Goal: Transaction & Acquisition: Purchase product/service

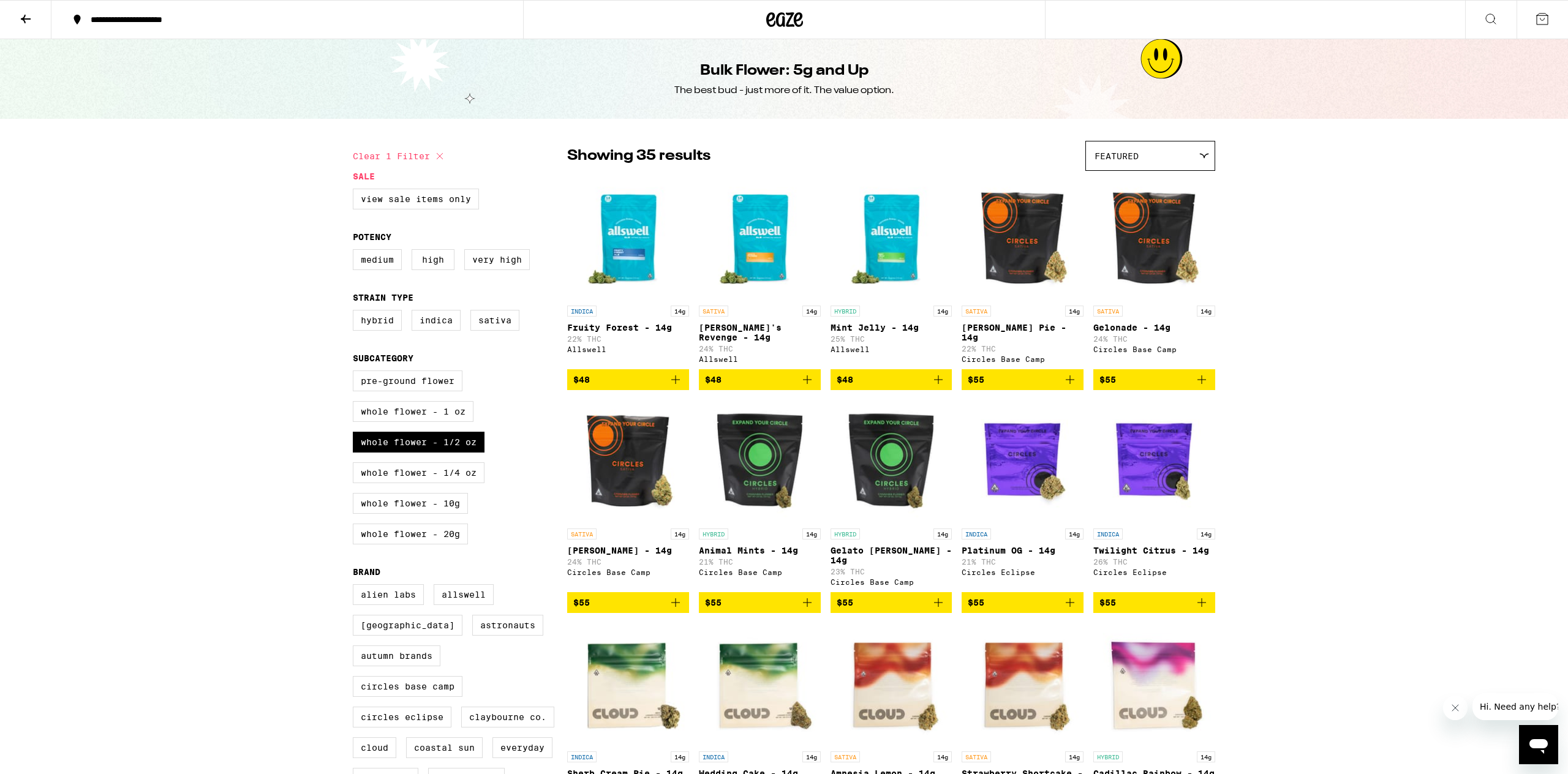
click at [939, 376] on icon "Add to bag" at bounding box center [938, 379] width 8 height 8
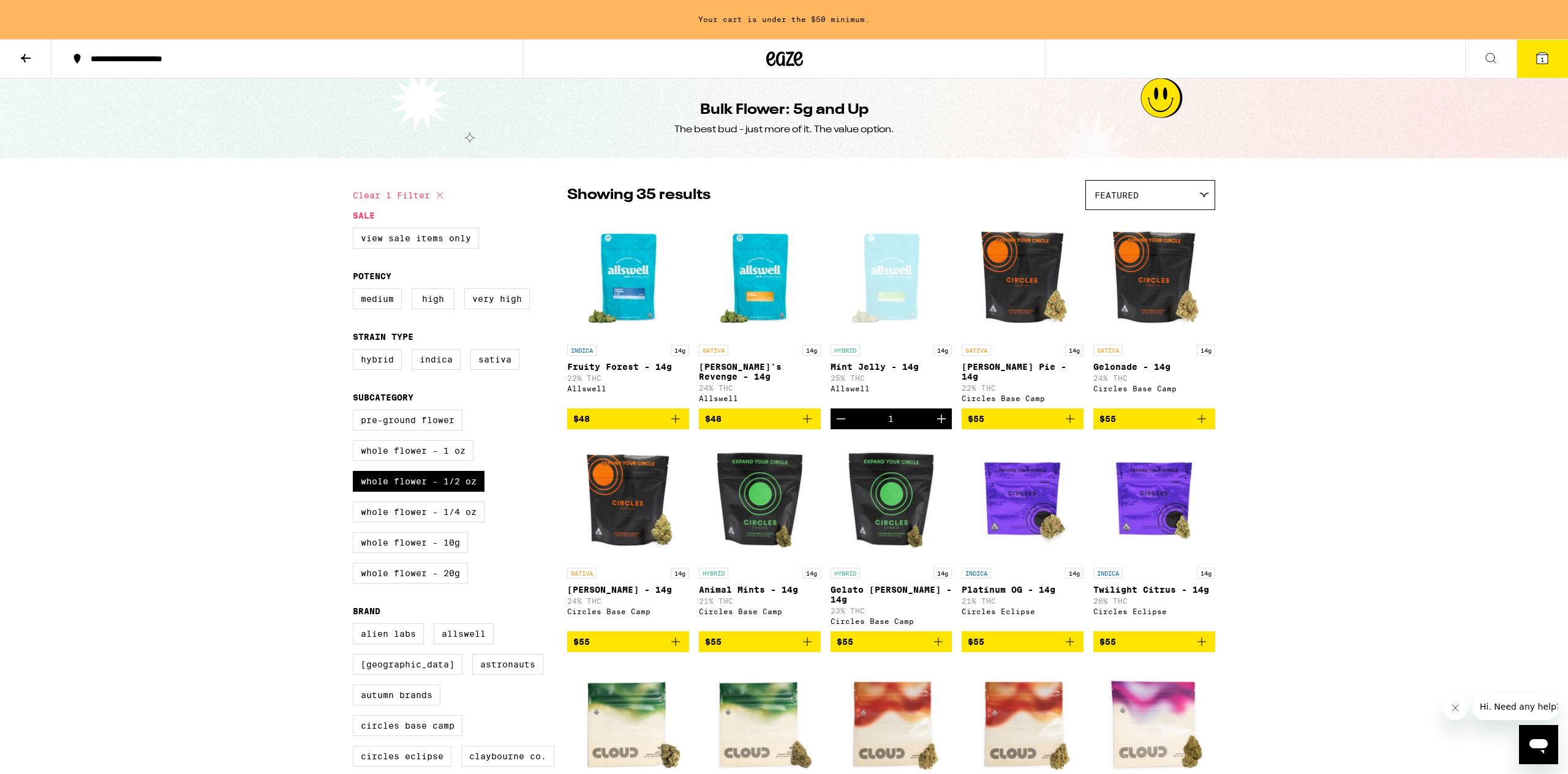
click at [940, 413] on icon "Increment" at bounding box center [941, 419] width 15 height 15
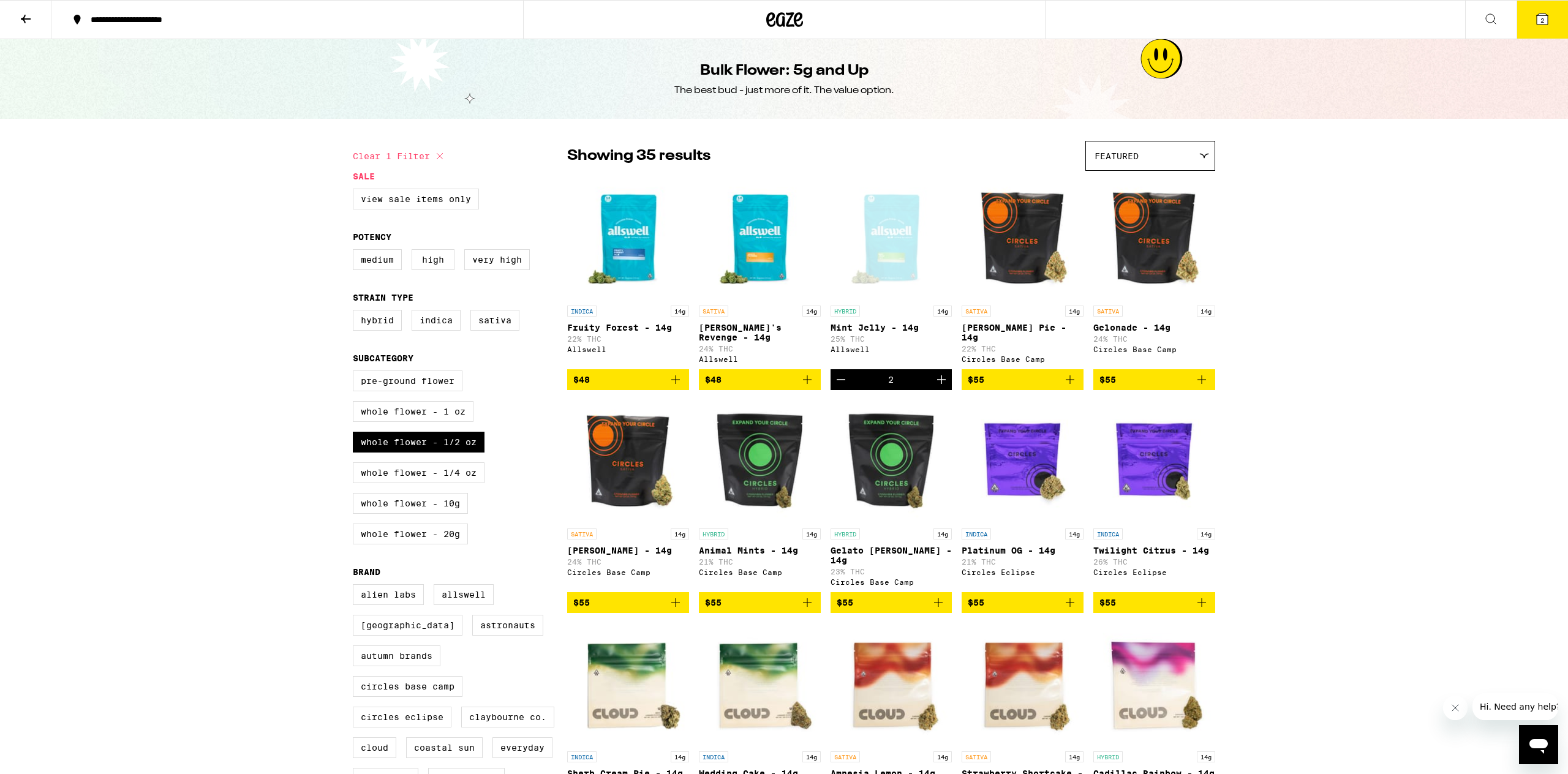
click at [1534, 17] on button "2" at bounding box center [1542, 19] width 51 height 38
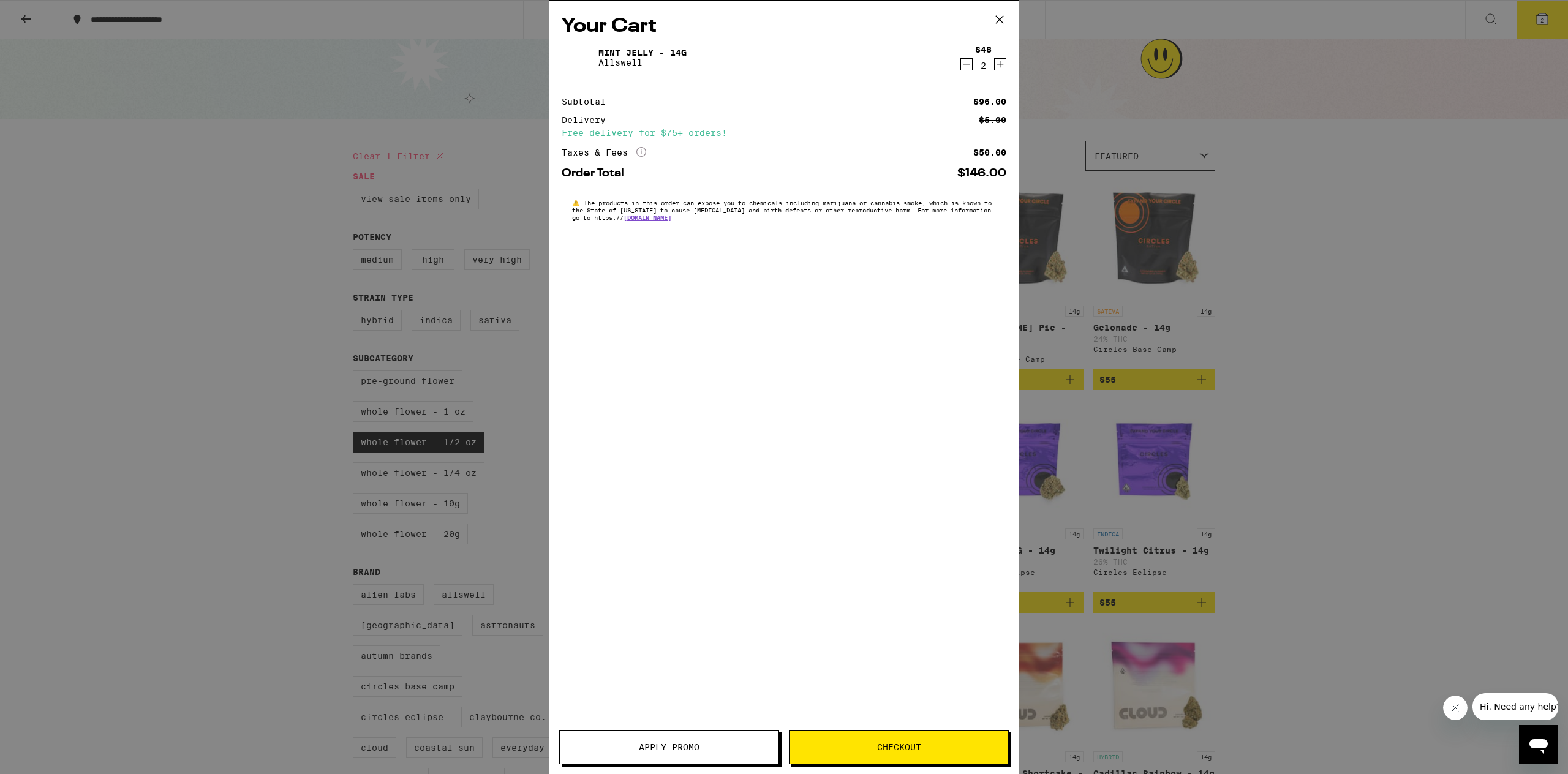
click at [900, 750] on span "Checkout" at bounding box center [899, 747] width 44 height 8
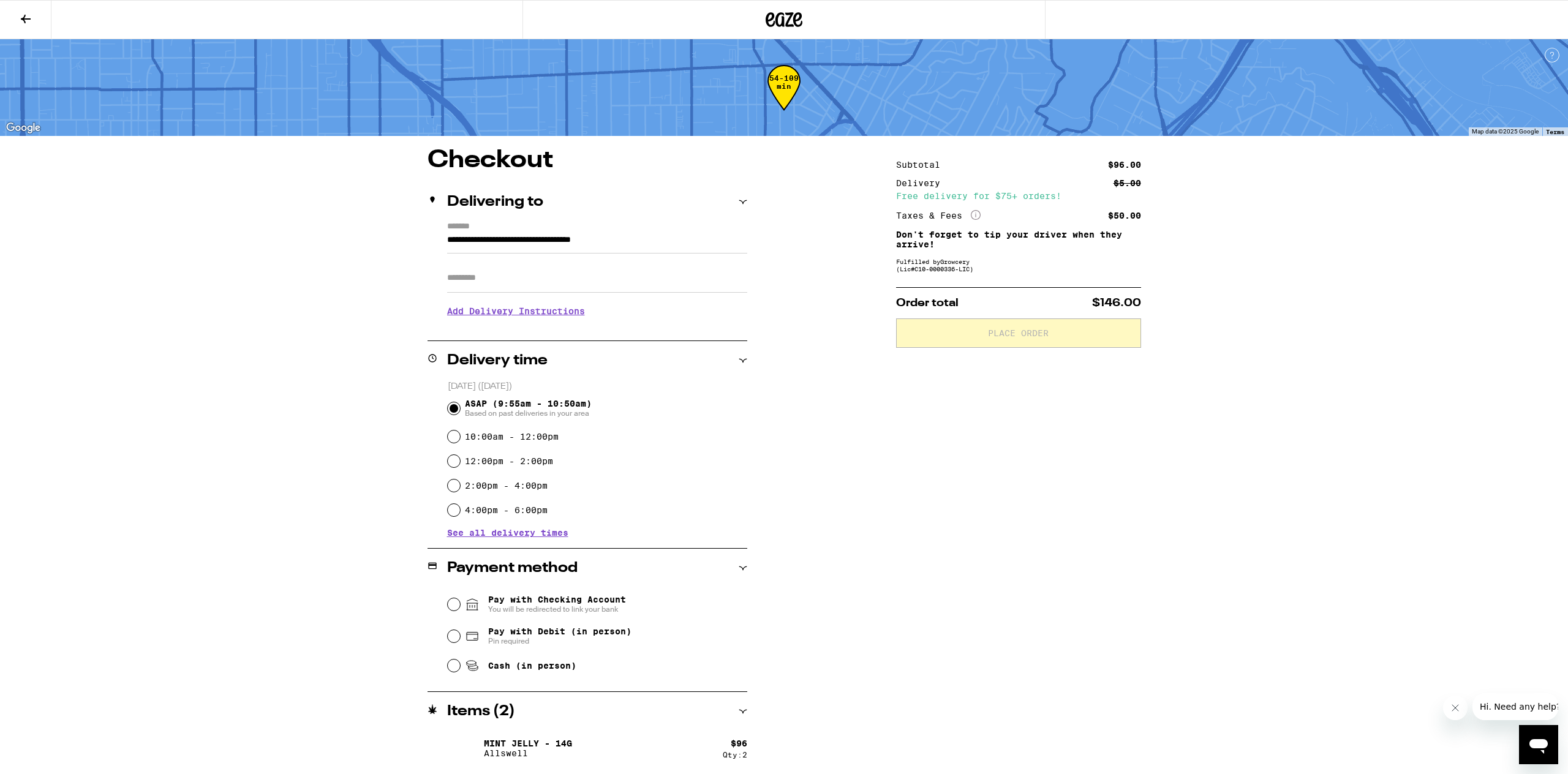
click at [24, 19] on icon at bounding box center [26, 19] width 15 height 15
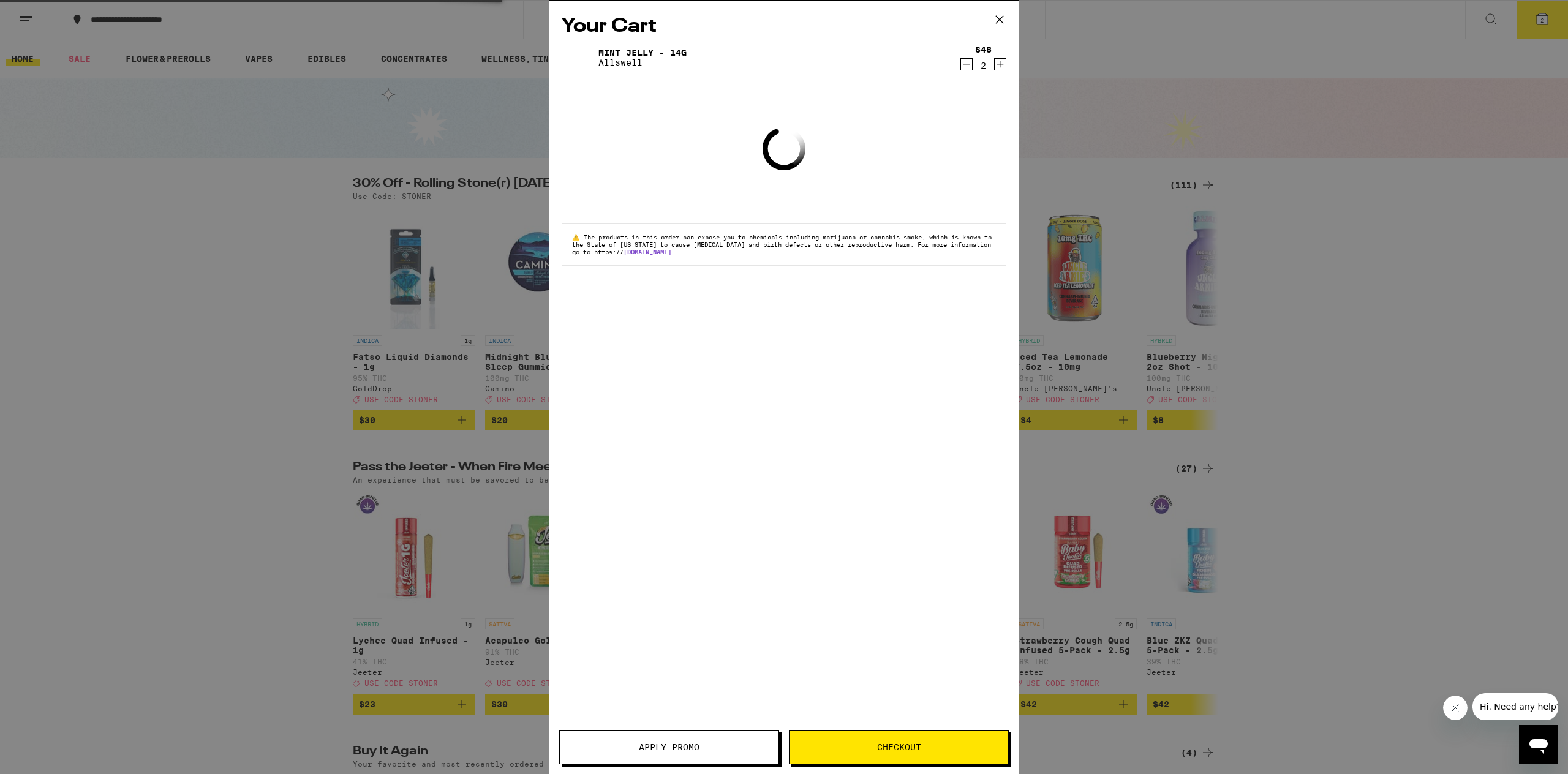
click at [968, 66] on icon "Decrement" at bounding box center [966, 64] width 11 height 15
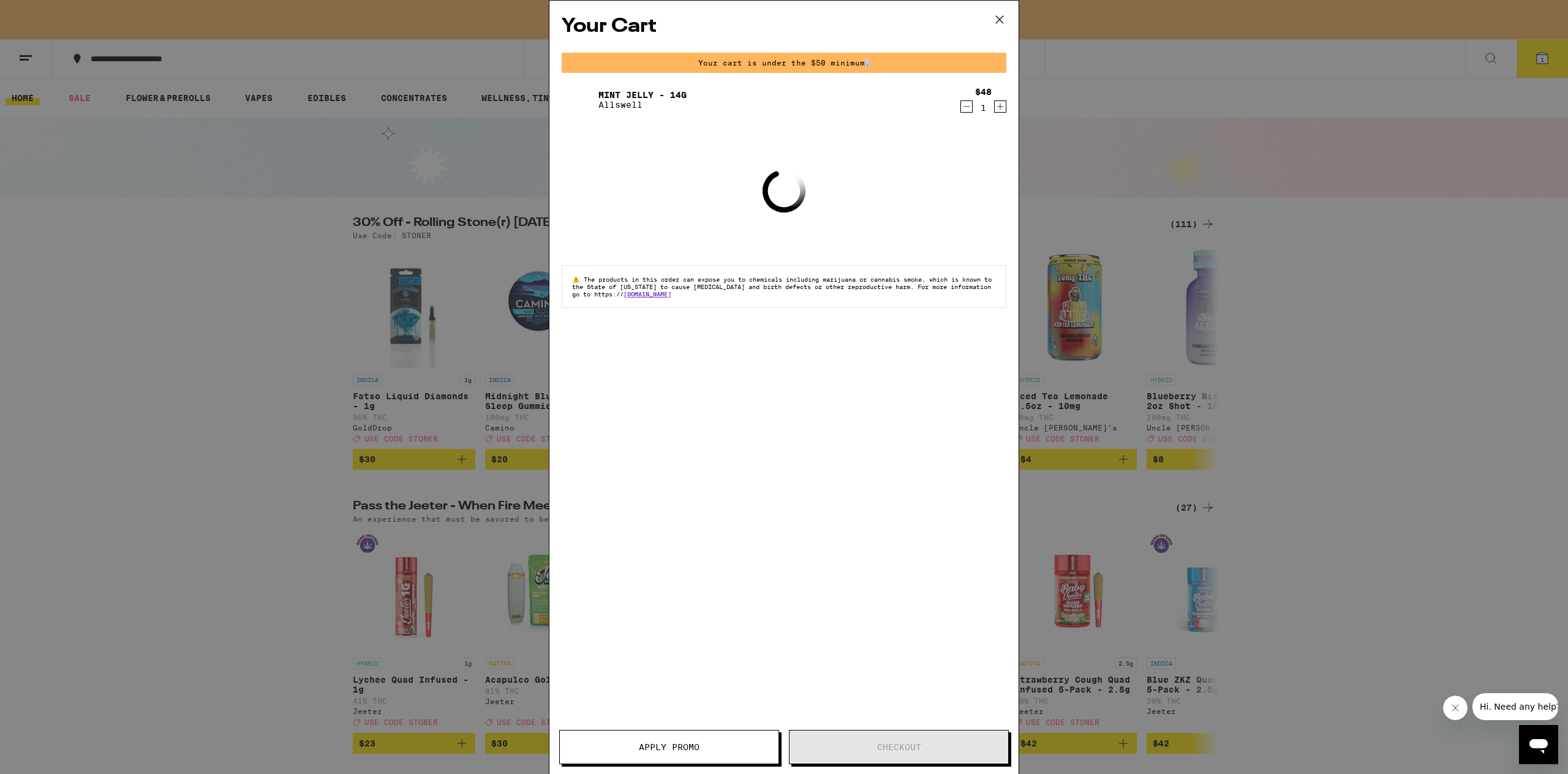
click at [971, 109] on icon "Decrement" at bounding box center [966, 106] width 11 height 15
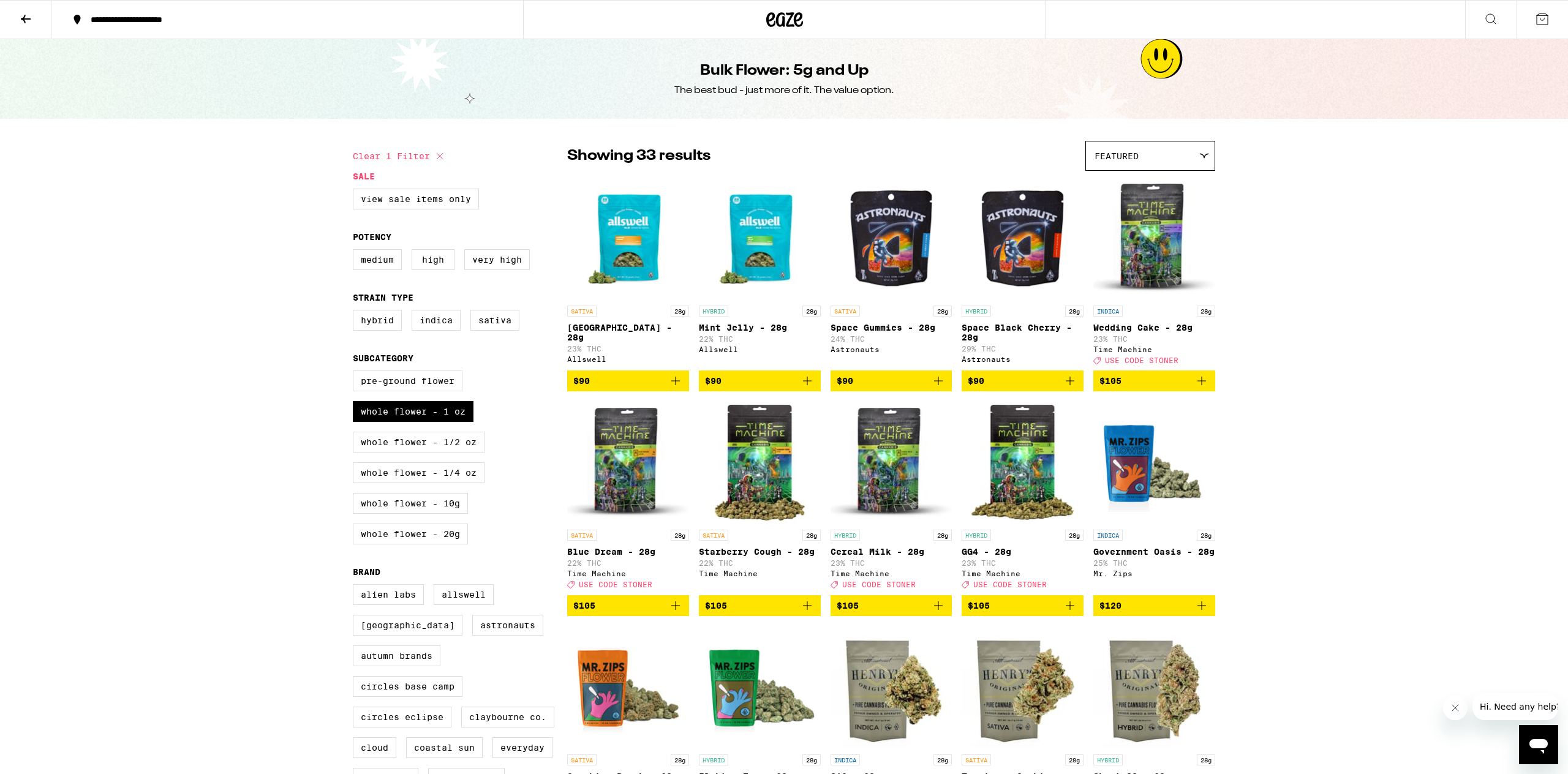
click at [1199, 387] on icon "Add to bag" at bounding box center [1202, 380] width 15 height 15
click at [1544, 23] on span "1" at bounding box center [1542, 20] width 4 height 7
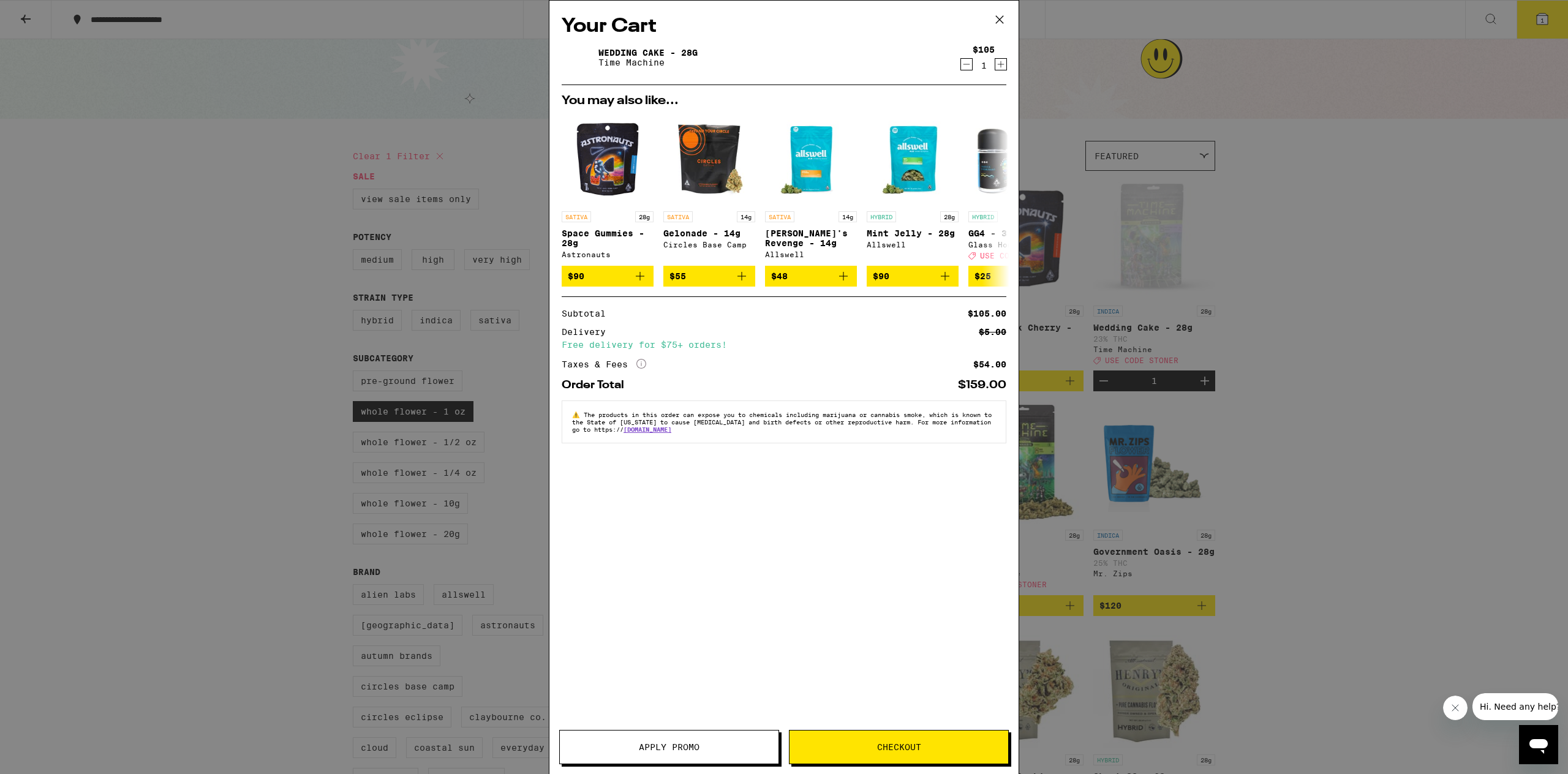
click at [654, 738] on button "Apply Promo" at bounding box center [669, 747] width 220 height 35
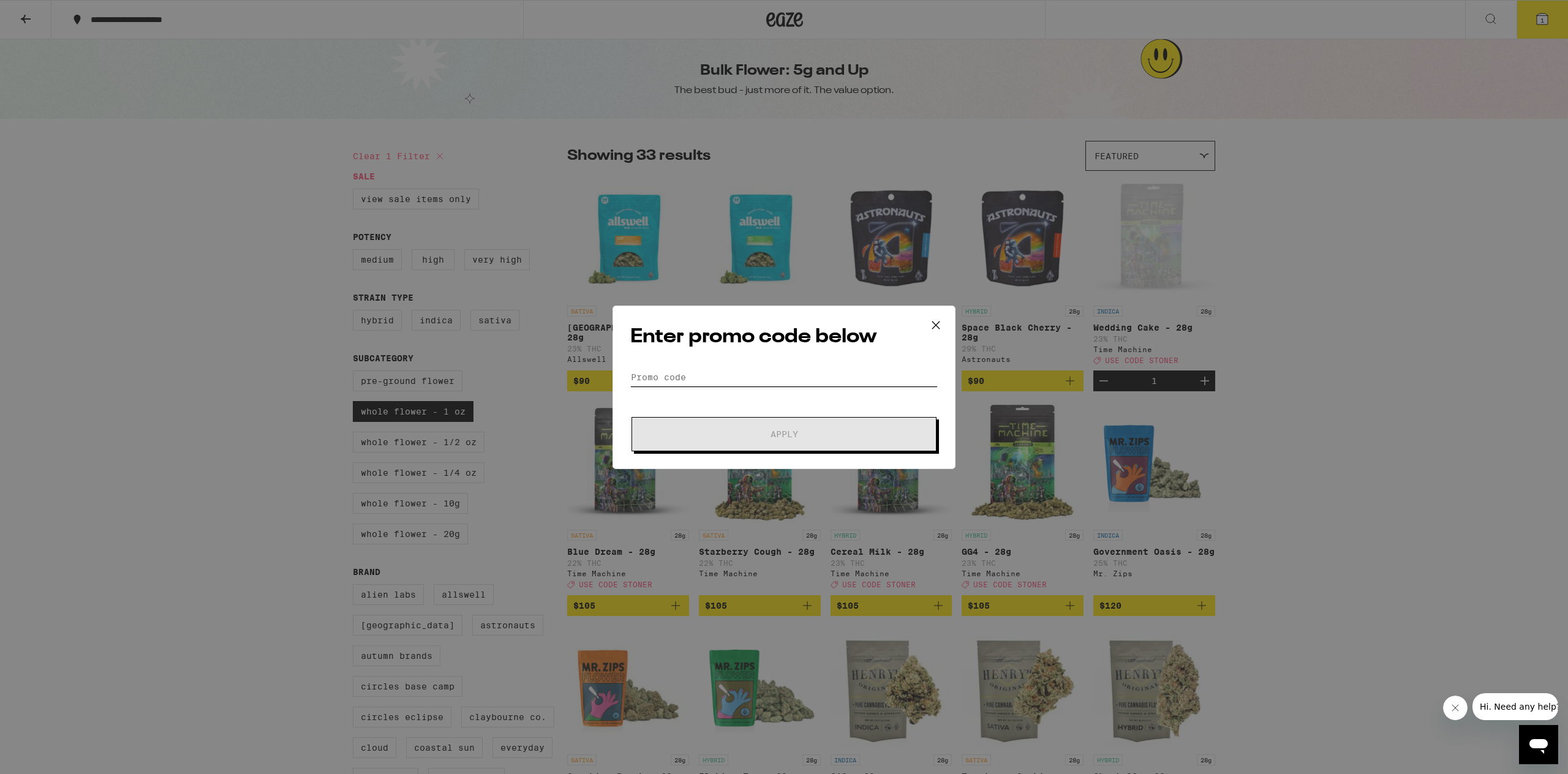
click at [741, 371] on input "Promo Code" at bounding box center [784, 377] width 308 height 19
type input "[PERSON_NAME]"
click at [900, 428] on button "Apply" at bounding box center [783, 434] width 305 height 35
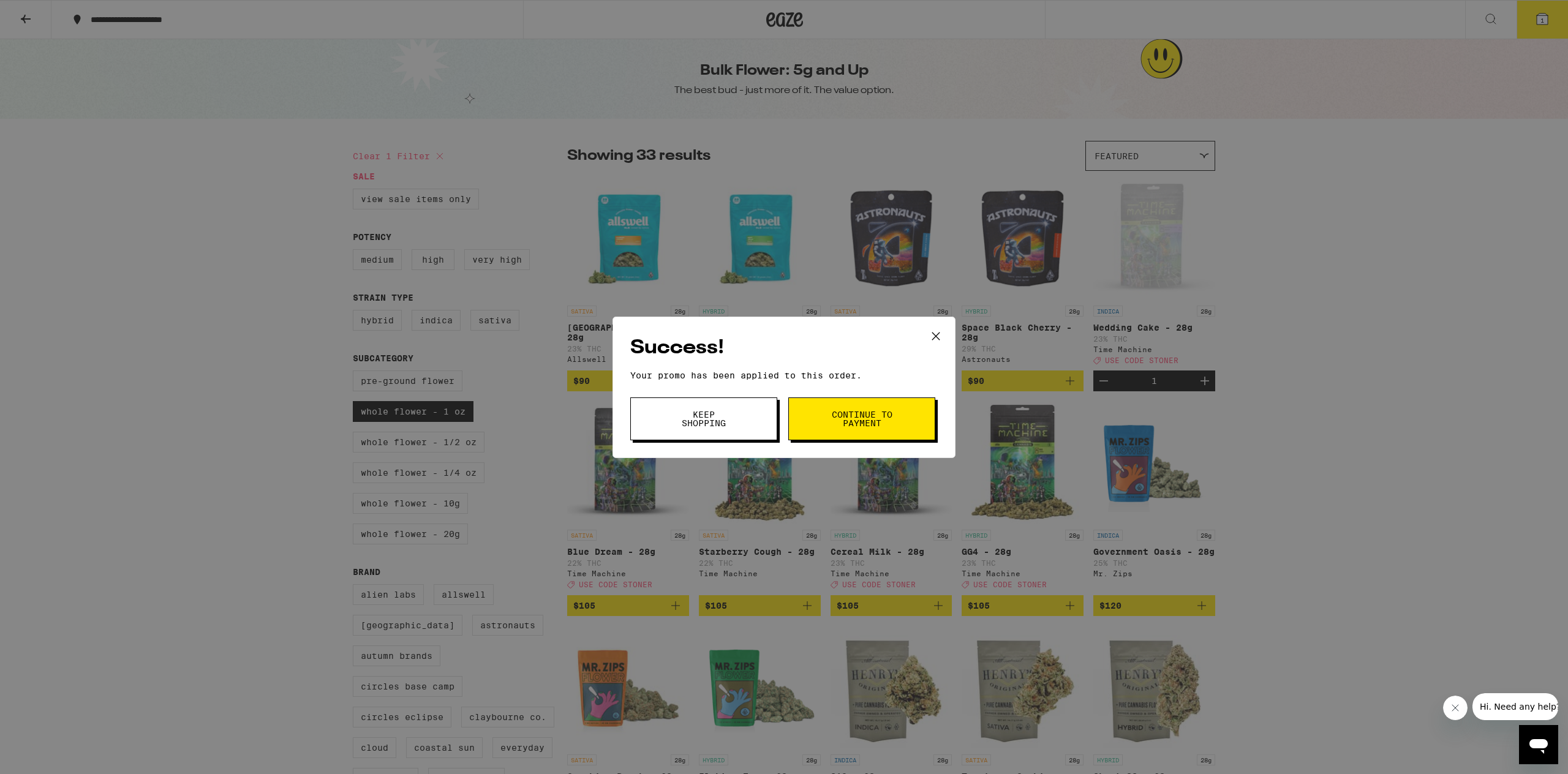
click at [828, 417] on button "Continue to payment" at bounding box center [862, 419] width 147 height 43
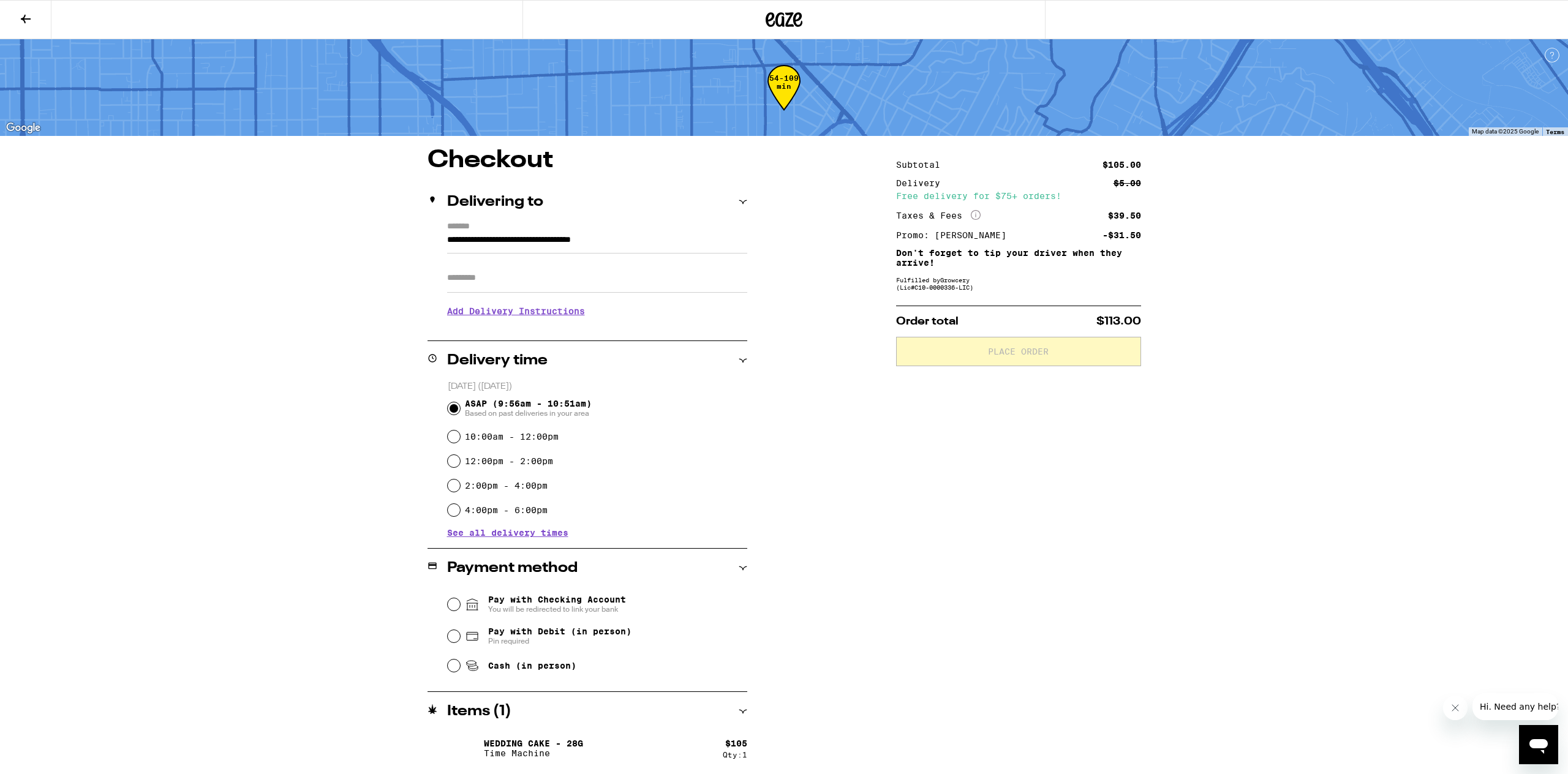
click at [528, 282] on input "Apt/Suite" at bounding box center [597, 278] width 300 height 29
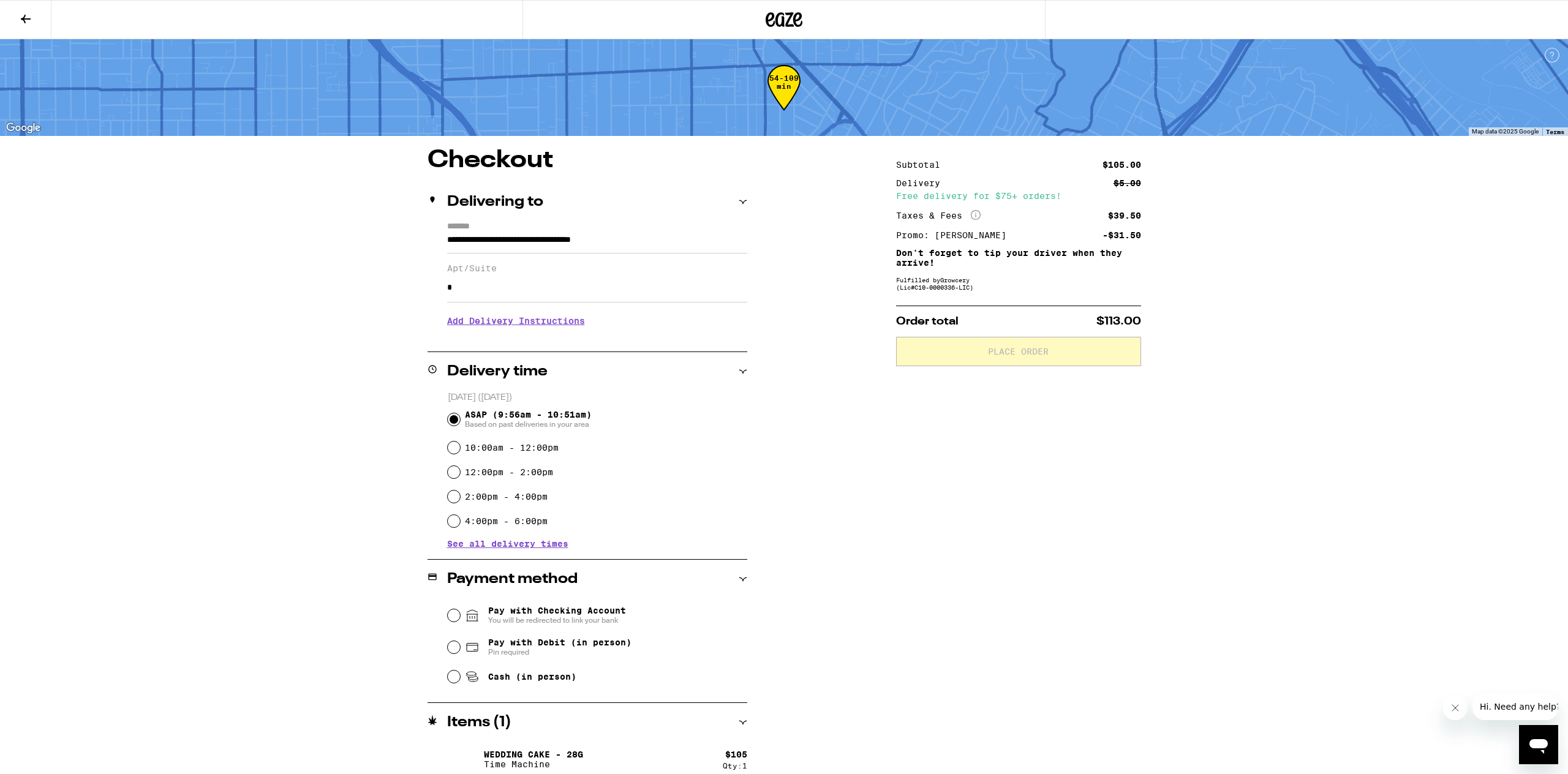
type input "*"
click at [451, 683] on input "Cash (in person)" at bounding box center [453, 676] width 12 height 12
radio input "true"
click at [749, 582] on div "**********" at bounding box center [783, 467] width 882 height 639
click at [735, 573] on div "Payment method" at bounding box center [588, 579] width 320 height 15
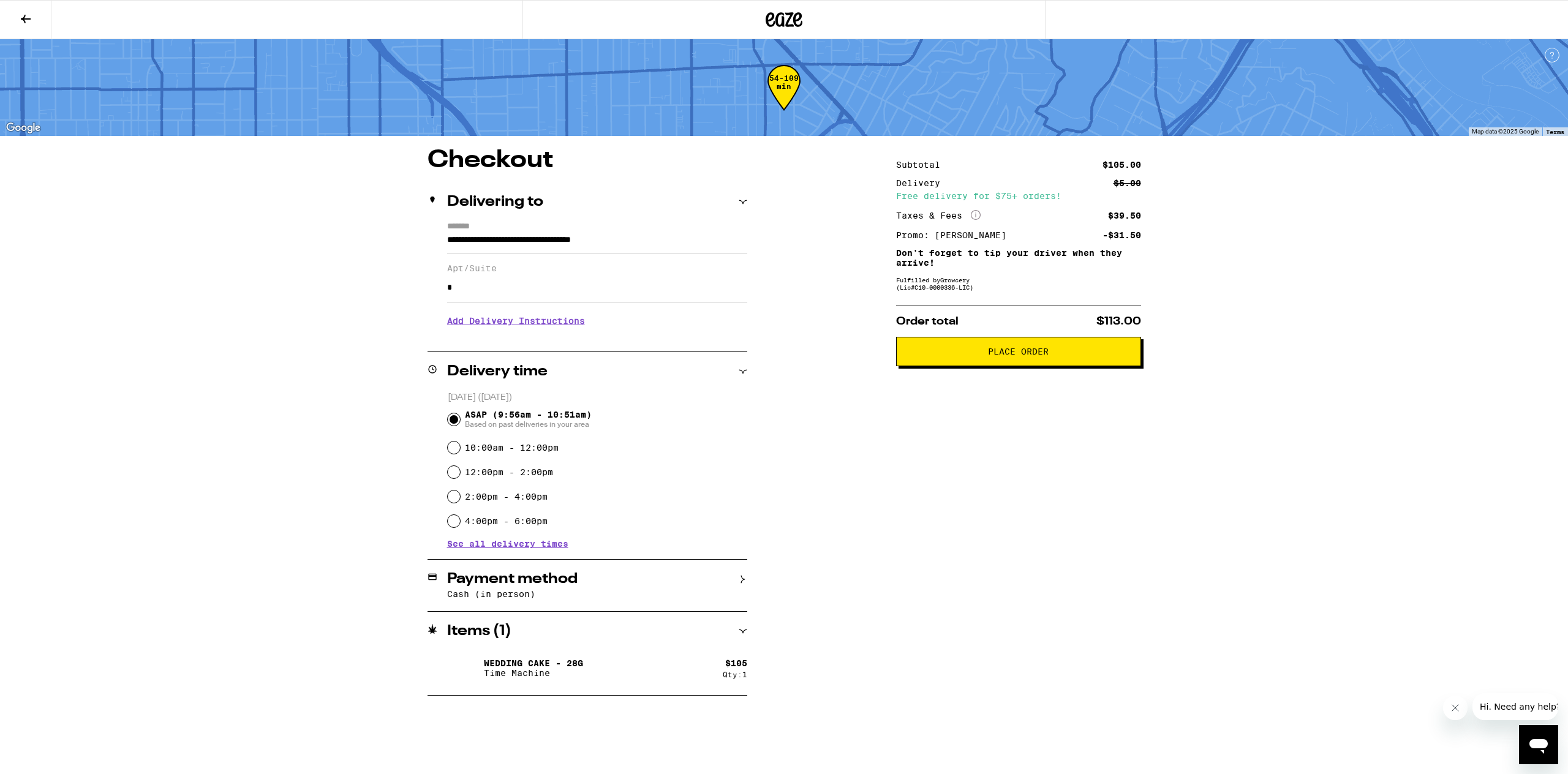
click at [737, 370] on div "Delivery time" at bounding box center [588, 371] width 320 height 15
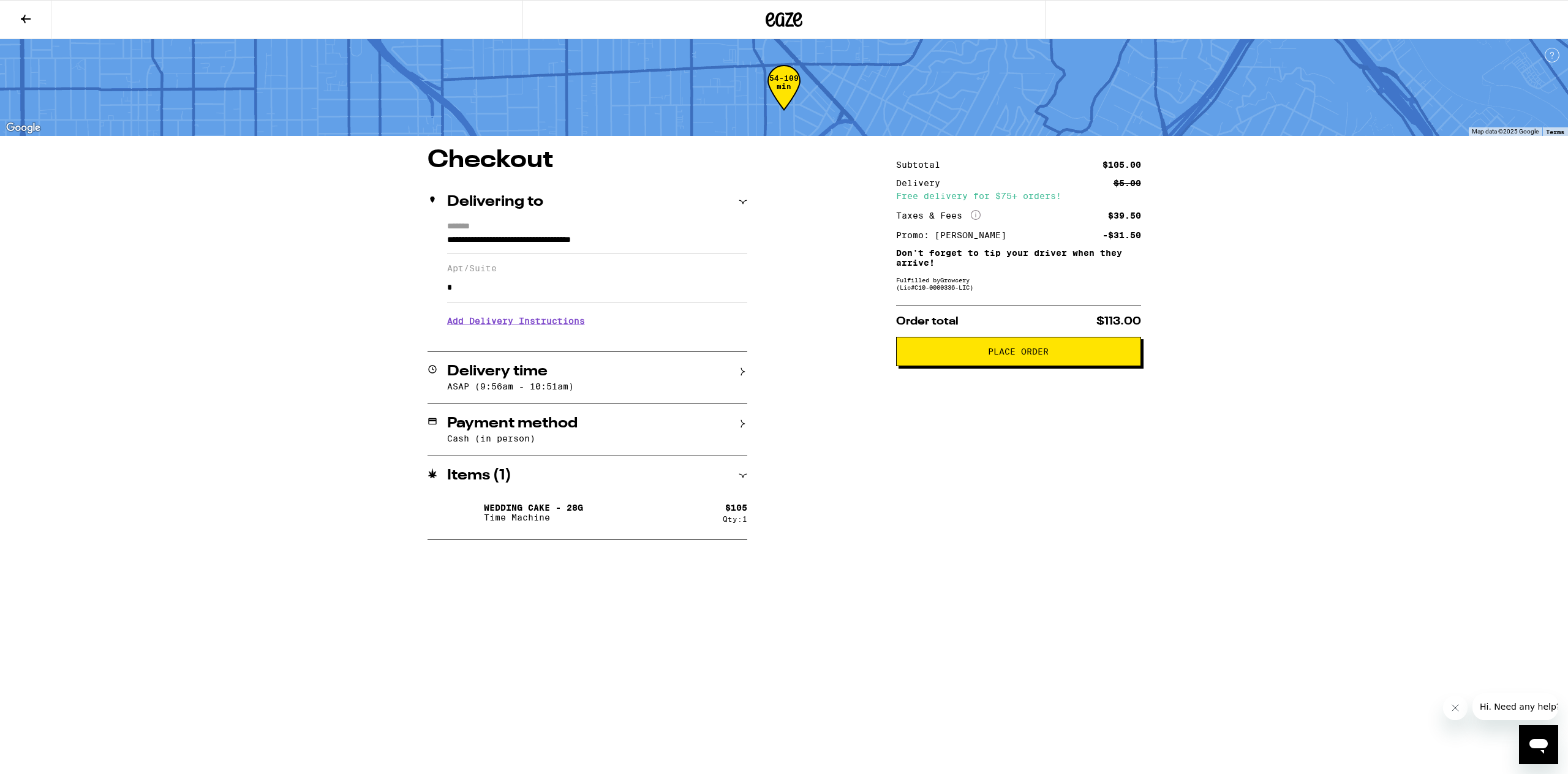
click at [735, 199] on div "Delivering to" at bounding box center [588, 202] width 320 height 15
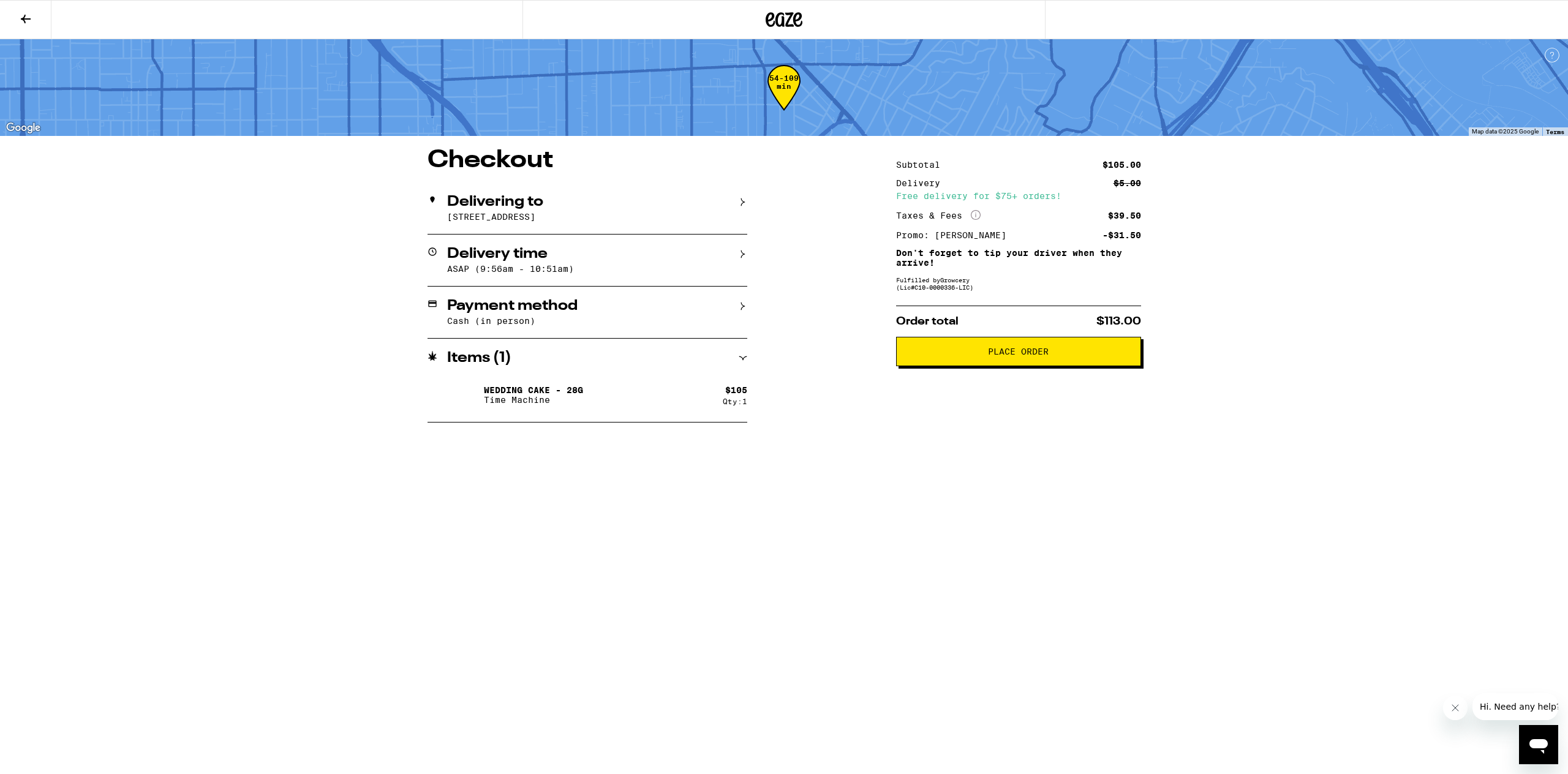
click at [1001, 355] on span "Place Order" at bounding box center [1018, 351] width 61 height 8
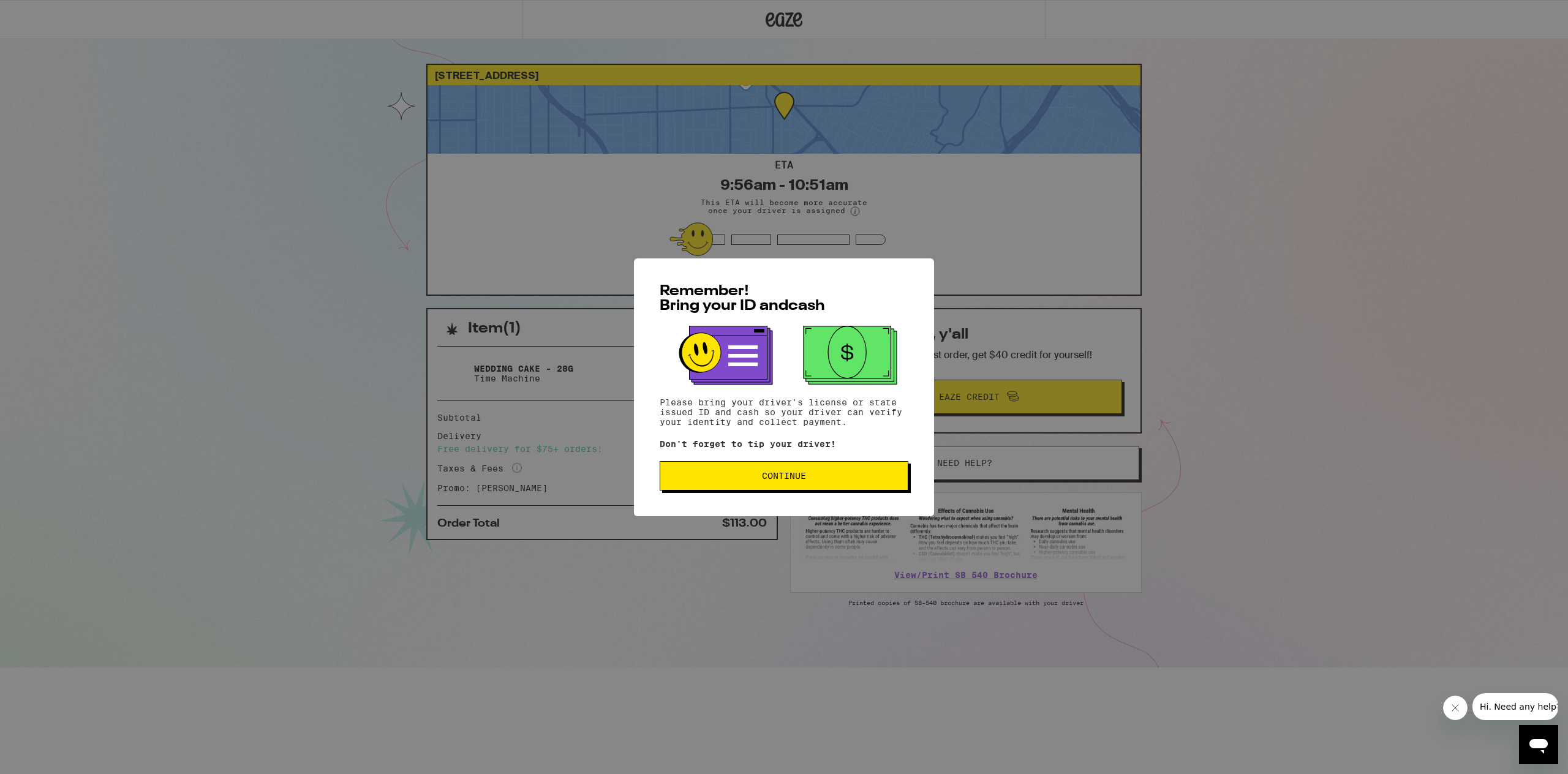
click at [666, 486] on button "Continue" at bounding box center [784, 476] width 249 height 29
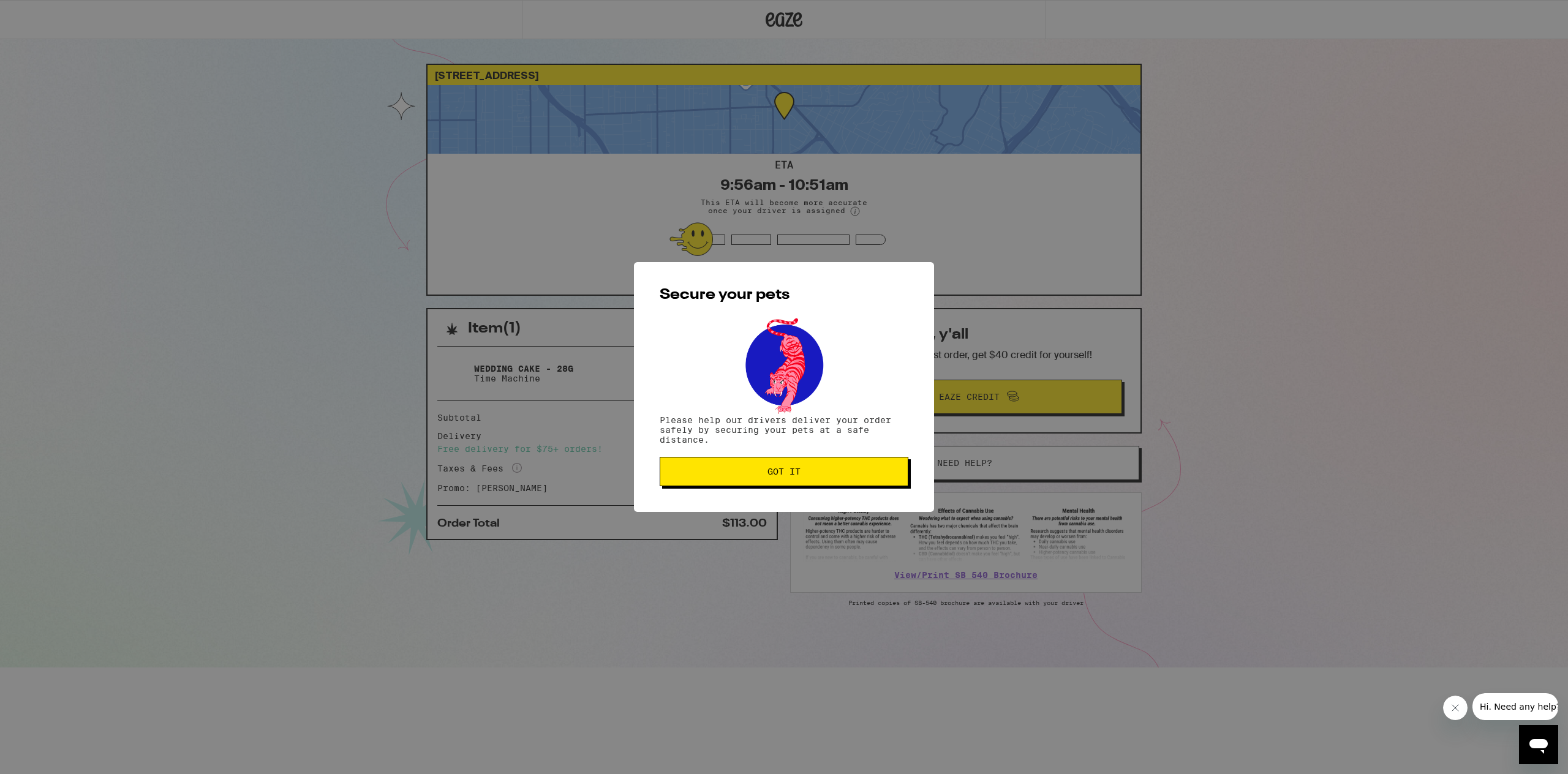
drag, startPoint x: 666, startPoint y: 486, endPoint x: 704, endPoint y: 483, distance: 38.1
click at [704, 483] on button "Got it" at bounding box center [784, 472] width 249 height 29
